Goal: Task Accomplishment & Management: Manage account settings

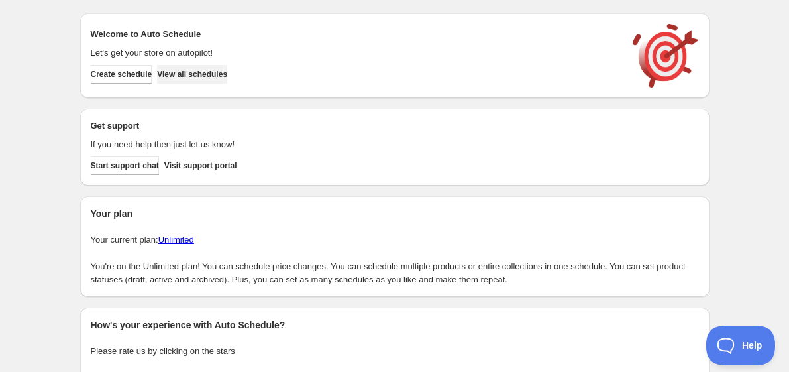
click at [227, 82] on button "View all schedules" at bounding box center [192, 74] width 70 height 19
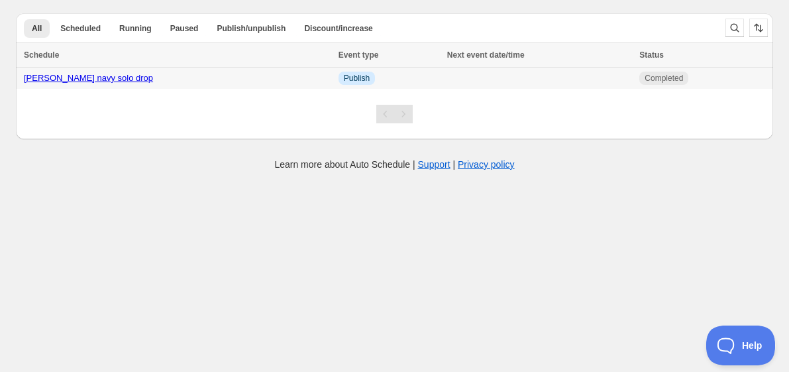
click at [95, 78] on link "[PERSON_NAME] navy solo drop" at bounding box center [88, 78] width 129 height 10
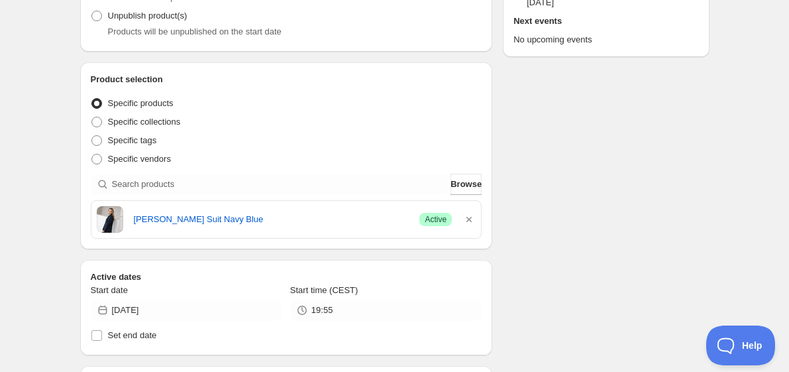
scroll to position [178, 0]
